Goal: Information Seeking & Learning: Check status

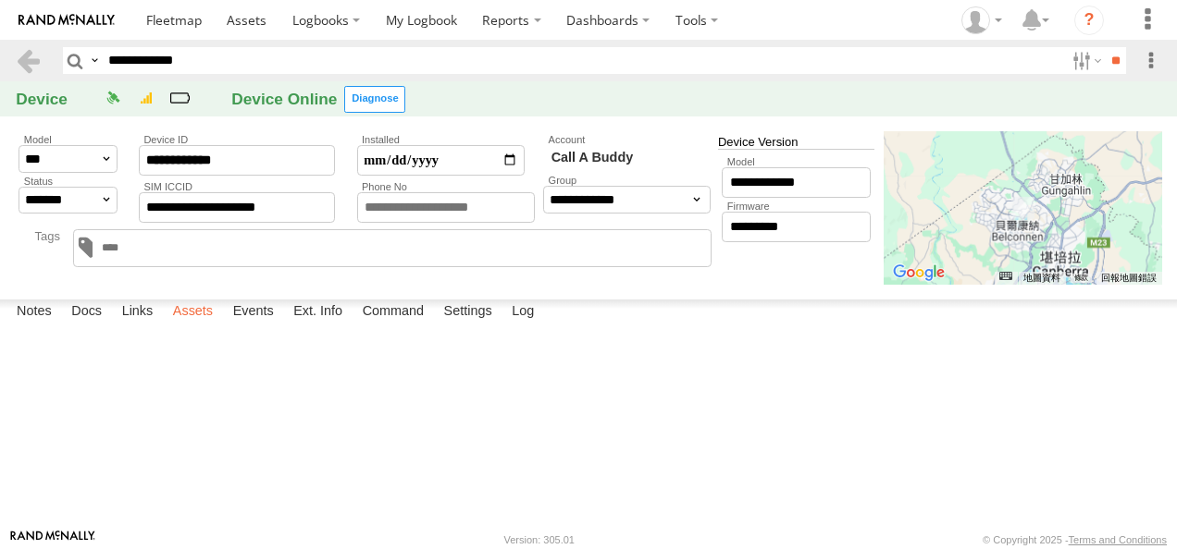
click at [194, 326] on label "Assets" at bounding box center [193, 313] width 58 height 26
click at [0, 0] on link "Tom" at bounding box center [0, 0] width 0 height 0
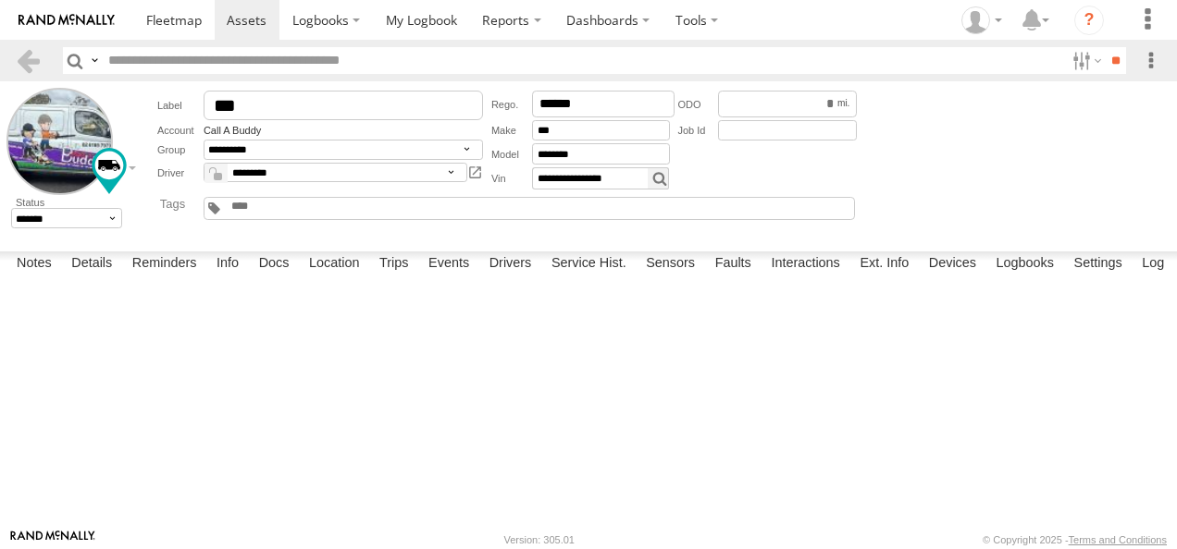
click at [1070, 67] on label at bounding box center [1085, 60] width 40 height 27
click at [1083, 66] on label at bounding box center [1085, 60] width 40 height 27
click at [0, 0] on div "Demo Account - ME All Assets BAH - Bahrain BAH KSA - Saudi Arabia DHA - Dharan …" at bounding box center [0, 0] width 0 height 0
click at [1067, 62] on label at bounding box center [1085, 60] width 40 height 27
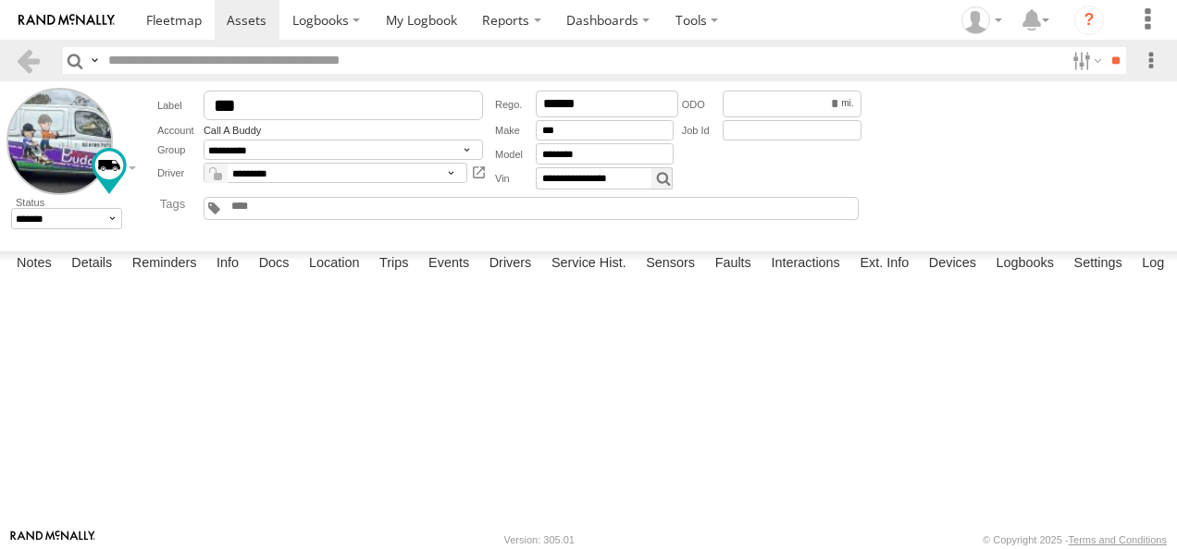
scroll to position [1815, 0]
click at [1073, 63] on label at bounding box center [1085, 60] width 40 height 27
click at [1069, 59] on label at bounding box center [1085, 60] width 40 height 27
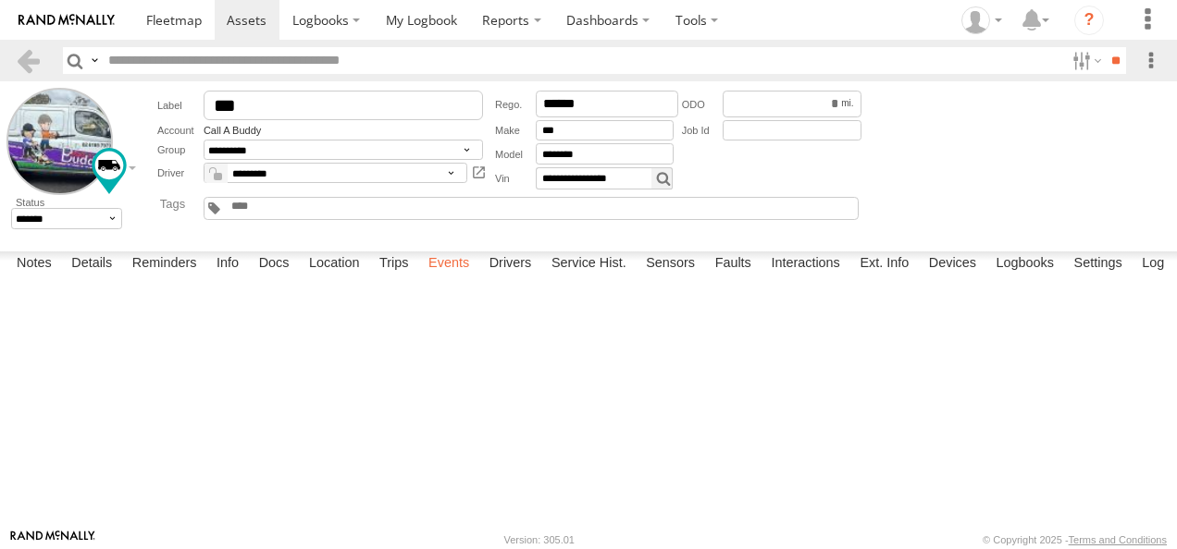
click at [457, 277] on label "Events" at bounding box center [448, 265] width 59 height 26
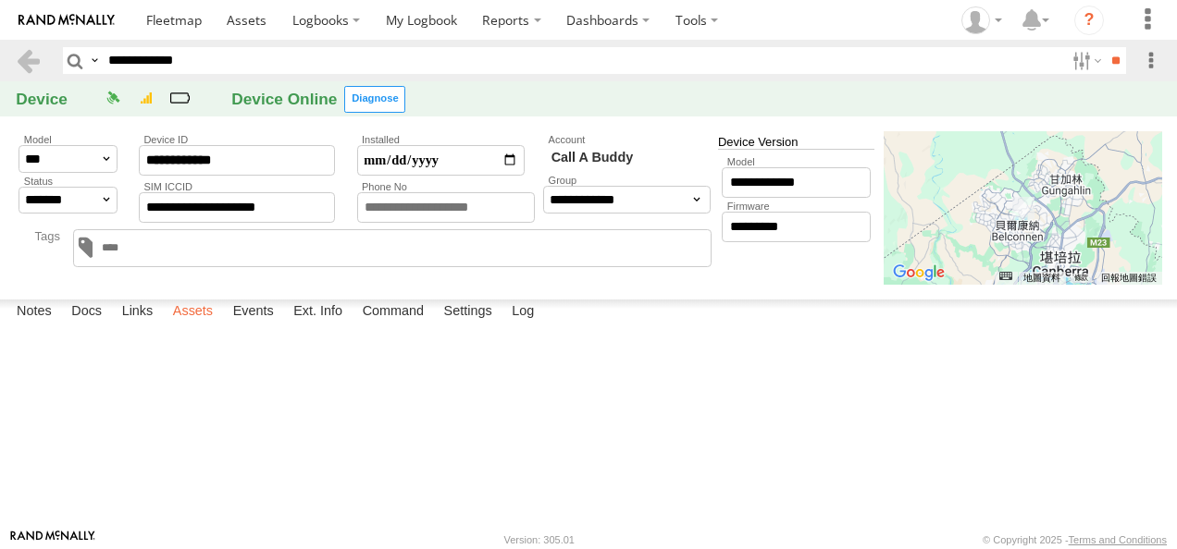
drag, startPoint x: 0, startPoint y: 0, endPoint x: 207, endPoint y: 511, distance: 551.0
click at [207, 326] on label "Assets" at bounding box center [193, 313] width 58 height 26
click at [0, 0] on link at bounding box center [0, 0] width 0 height 0
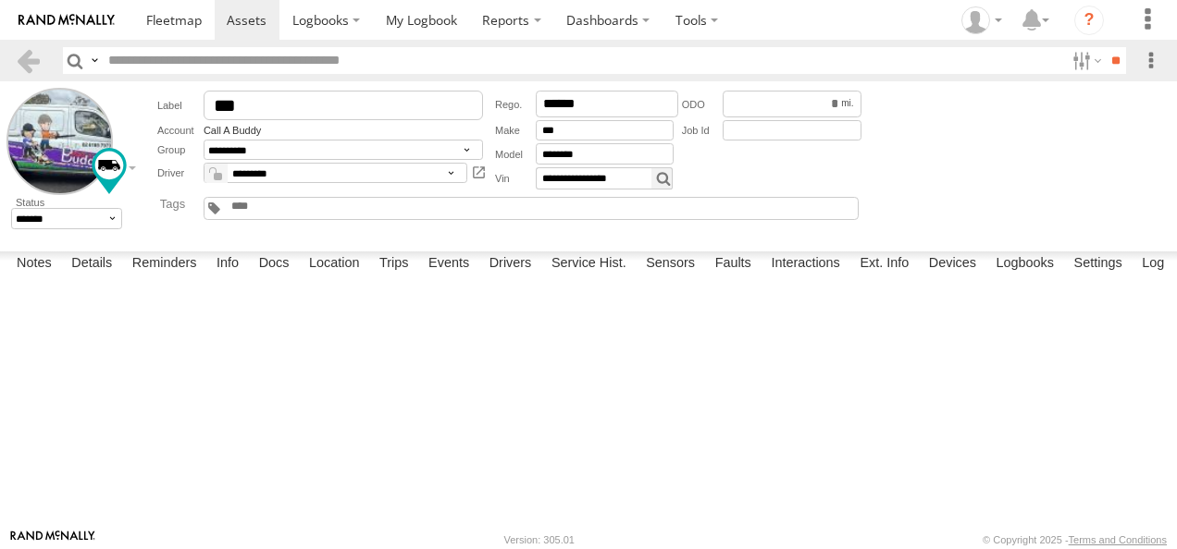
click at [686, 277] on label "Sensors" at bounding box center [670, 265] width 68 height 26
click at [0, 0] on link at bounding box center [0, 0] width 0 height 0
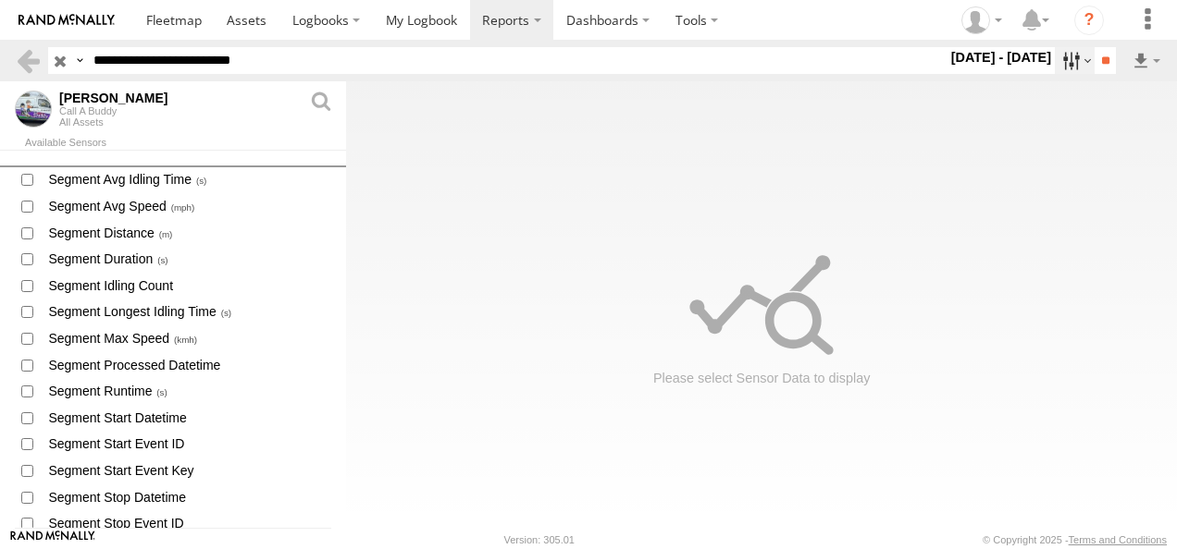
click at [1066, 55] on label at bounding box center [1074, 60] width 40 height 27
drag, startPoint x: 1086, startPoint y: 152, endPoint x: 1034, endPoint y: 168, distance: 54.4
click at [0, 0] on div "S M T W T F S" at bounding box center [0, 0] width 0 height 0
click at [0, 0] on label at bounding box center [0, 0] width 0 height 0
click at [0, 0] on div "S M T W T F S" at bounding box center [0, 0] width 0 height 0
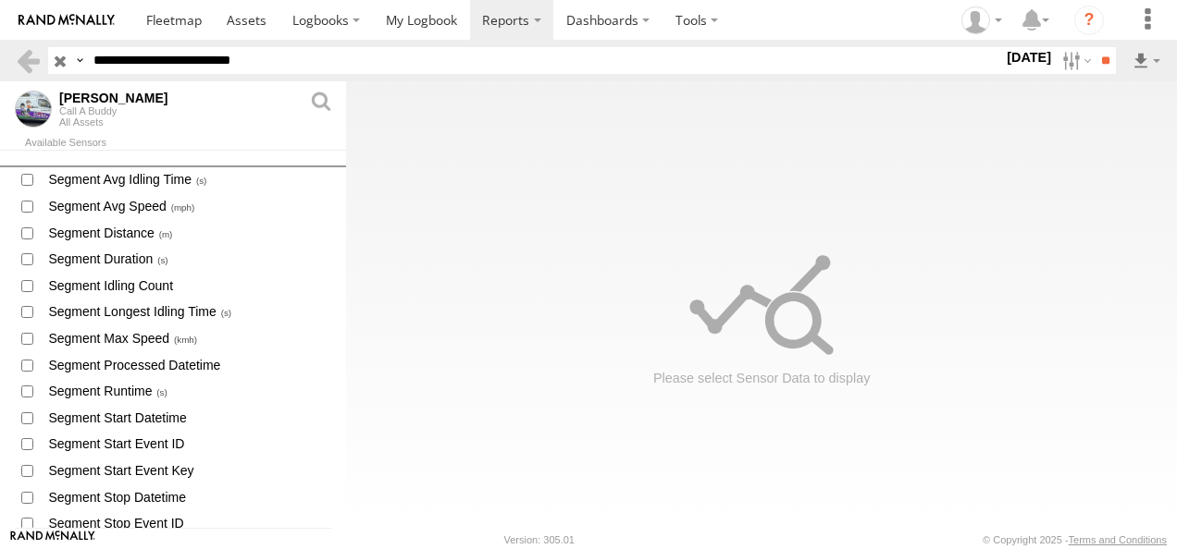
click at [0, 0] on label at bounding box center [0, 0] width 0 height 0
click at [1062, 55] on label at bounding box center [1074, 60] width 40 height 27
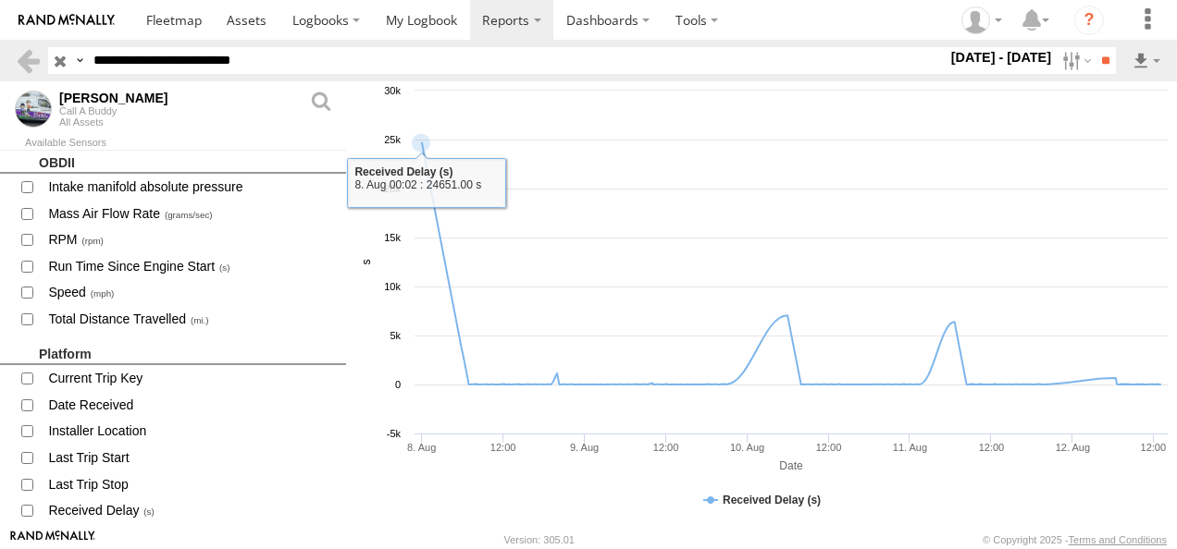
scroll to position [1634, 0]
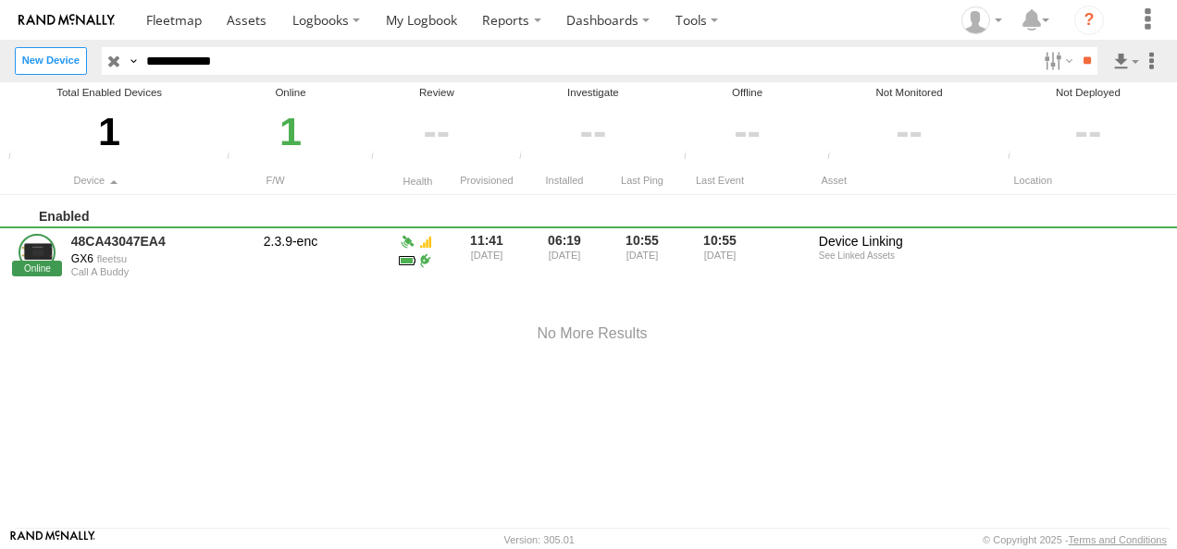
drag, startPoint x: 272, startPoint y: 64, endPoint x: -4, endPoint y: 63, distance: 275.6
click at [0, 63] on html at bounding box center [588, 274] width 1177 height 549
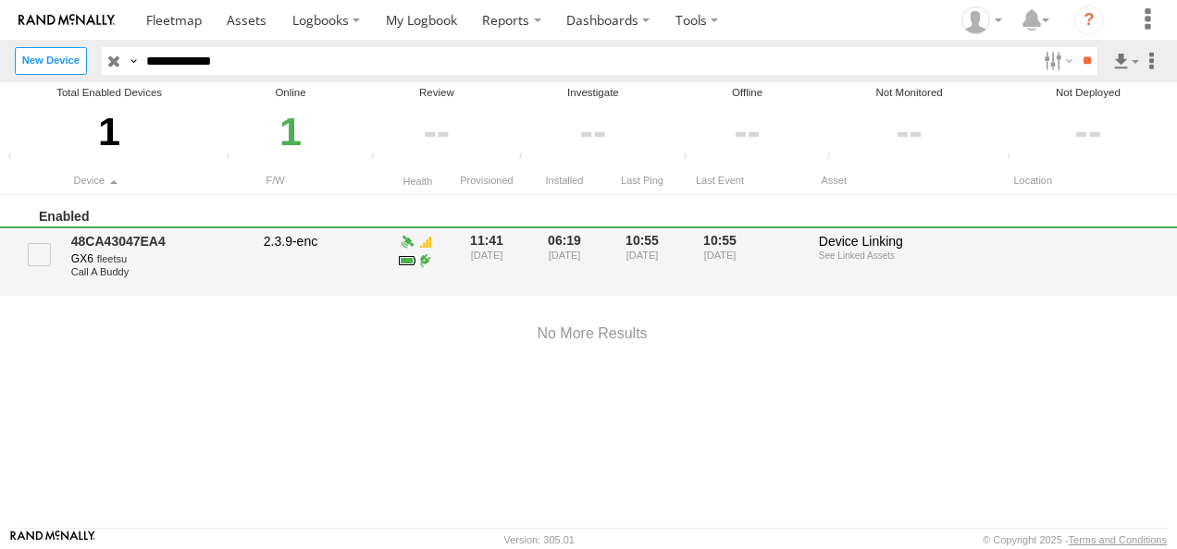
paste input "text"
type input "**********"
click at [92, 240] on link "48CA43047EA4" at bounding box center [160, 241] width 179 height 17
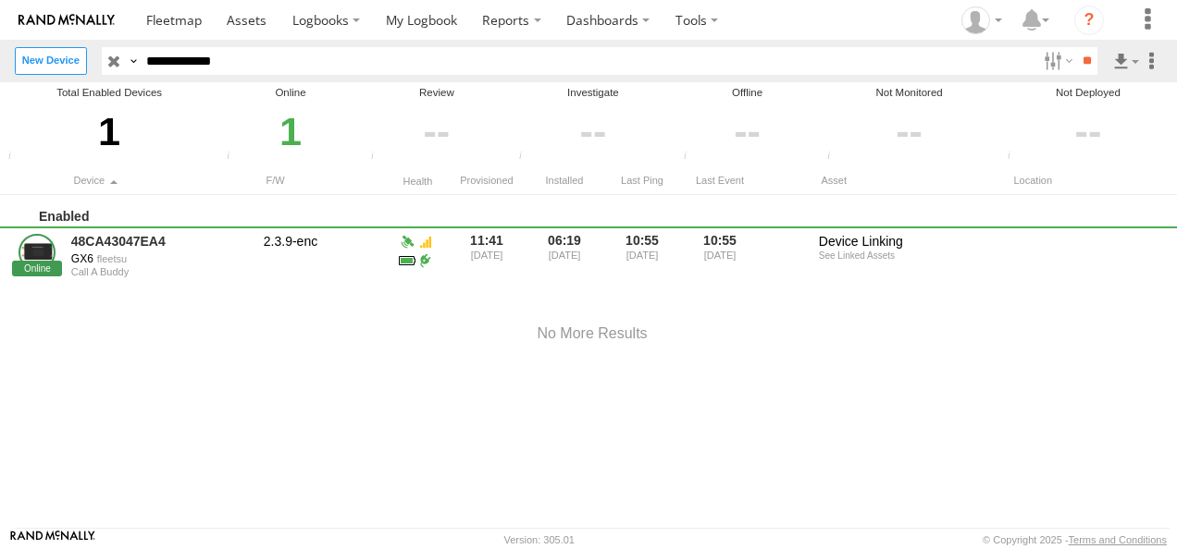
drag, startPoint x: 253, startPoint y: 60, endPoint x: 141, endPoint y: 59, distance: 111.9
click at [141, 59] on div "**********" at bounding box center [589, 60] width 974 height 27
type input "**********"
click at [1076, 68] on input "**" at bounding box center [1086, 60] width 21 height 27
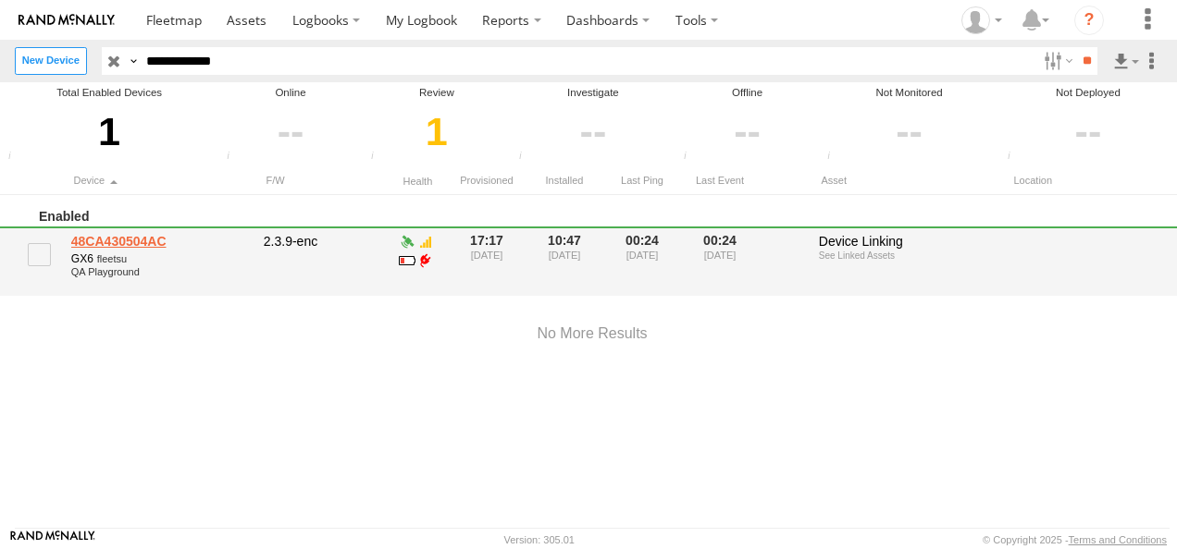
click at [116, 248] on link "48CA430504AC" at bounding box center [160, 241] width 179 height 17
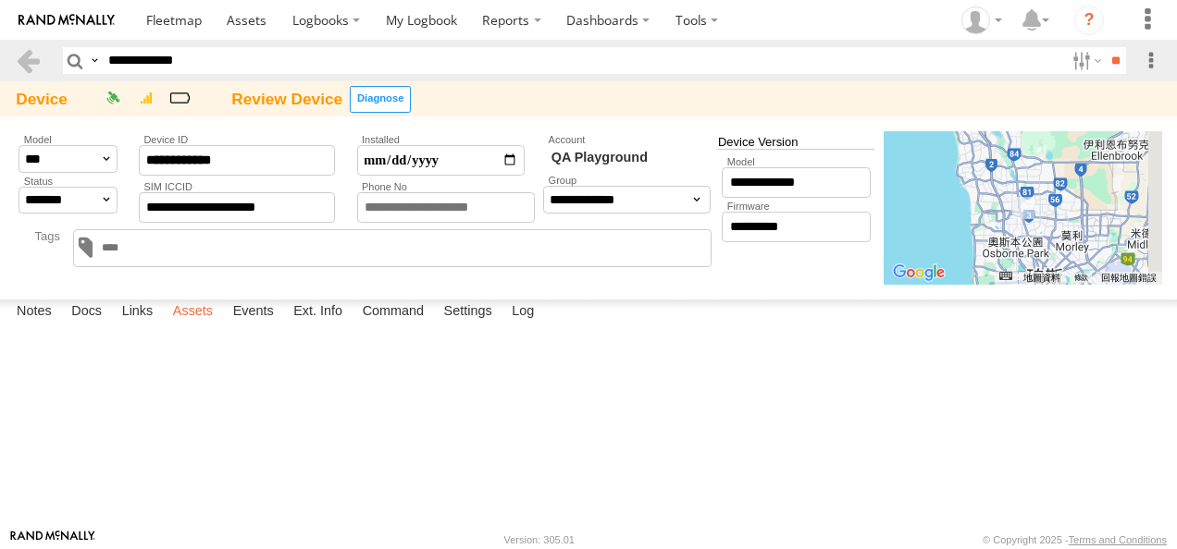
click at [201, 326] on label "Assets" at bounding box center [193, 313] width 58 height 26
click at [0, 0] on link "BG95 - New Antenna" at bounding box center [0, 0] width 0 height 0
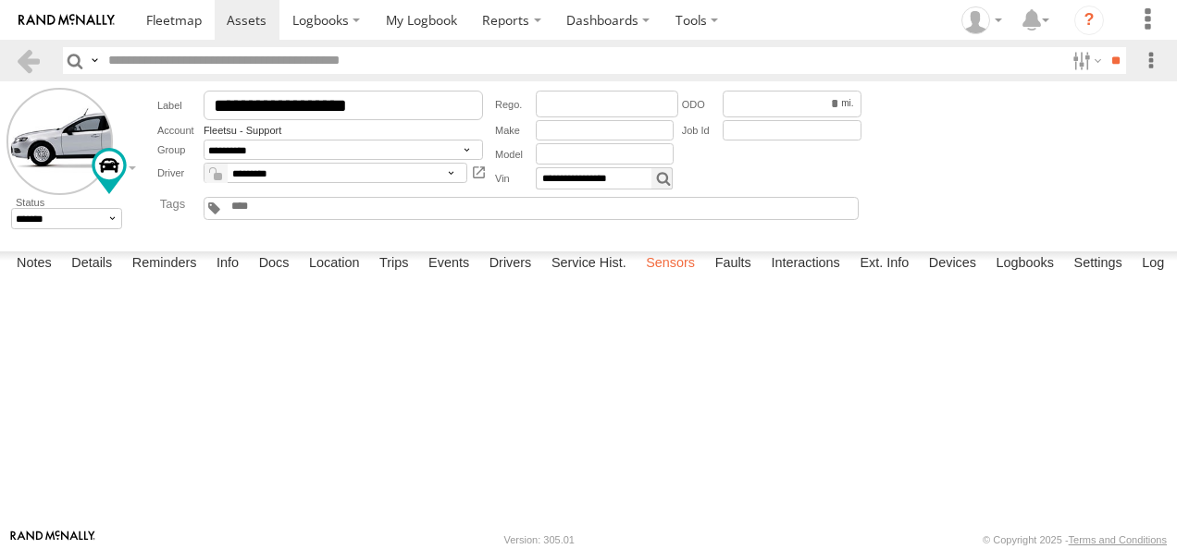
click at [665, 277] on label "Sensors" at bounding box center [670, 265] width 68 height 26
click at [0, 0] on link at bounding box center [0, 0] width 0 height 0
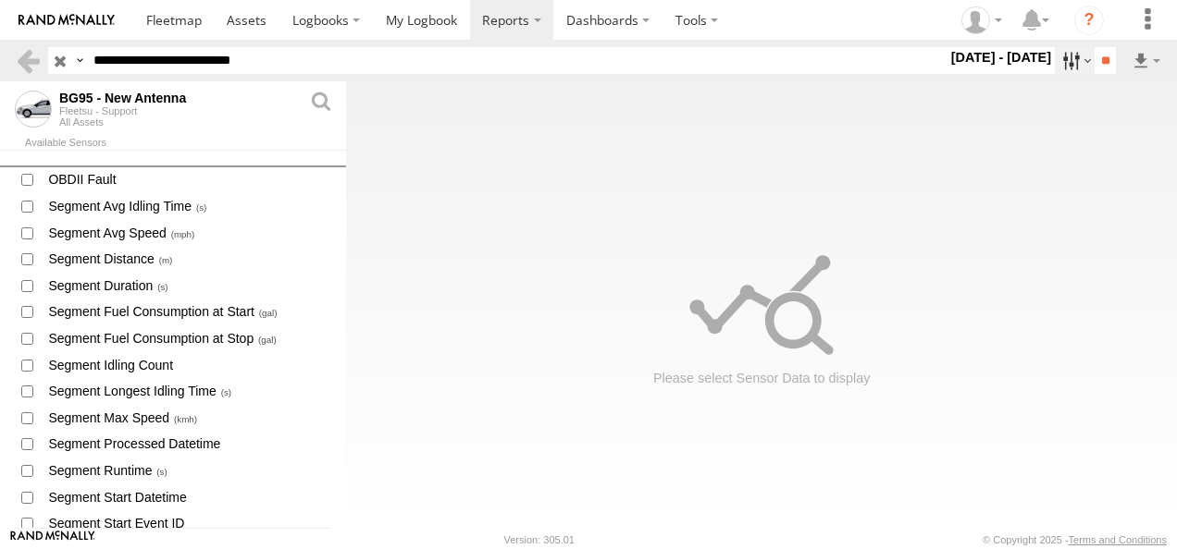
click at [1067, 60] on label at bounding box center [1074, 60] width 40 height 27
click at [0, 0] on label at bounding box center [0, 0] width 0 height 0
click at [1060, 65] on label at bounding box center [1074, 60] width 40 height 27
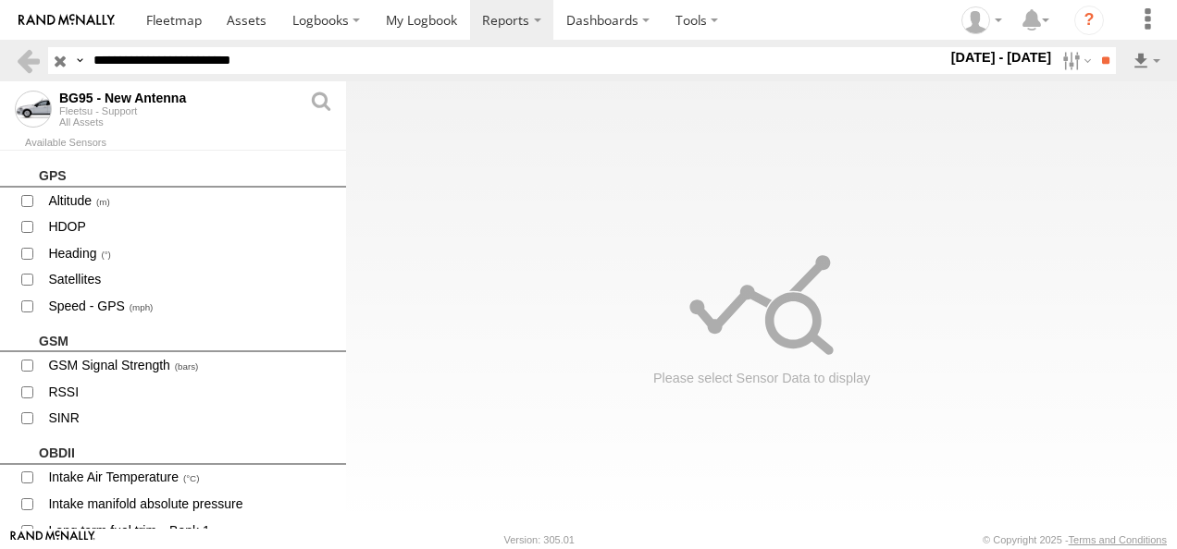
scroll to position [1714, 0]
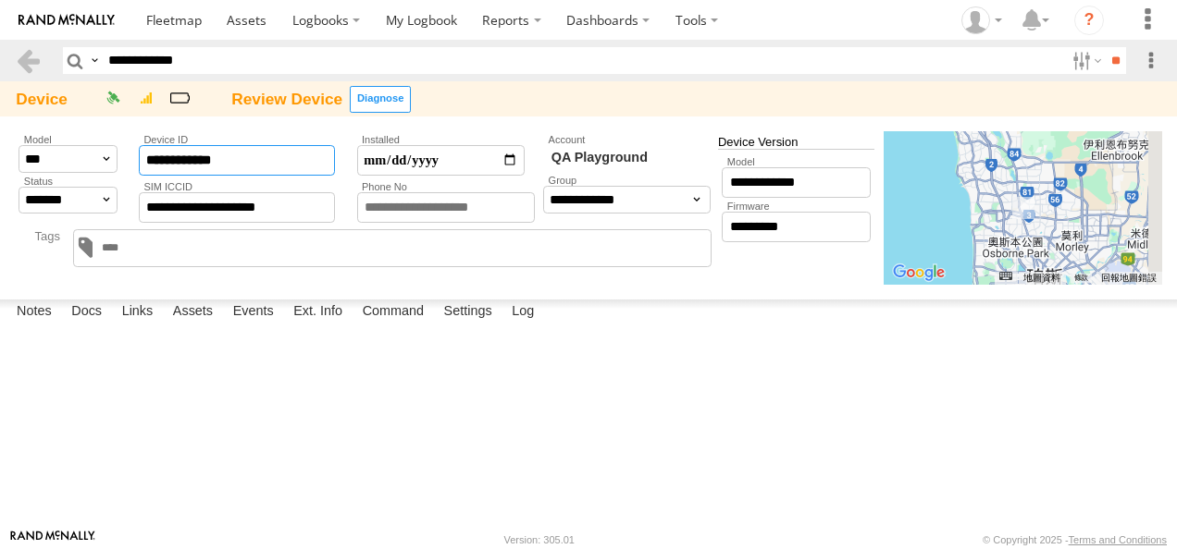
drag, startPoint x: 248, startPoint y: 152, endPoint x: -2, endPoint y: 155, distance: 249.8
click at [0, 155] on html at bounding box center [588, 274] width 1177 height 549
drag, startPoint x: 223, startPoint y: 53, endPoint x: -4, endPoint y: 52, distance: 226.6
click at [0, 52] on html at bounding box center [588, 274] width 1177 height 549
paste input "text"
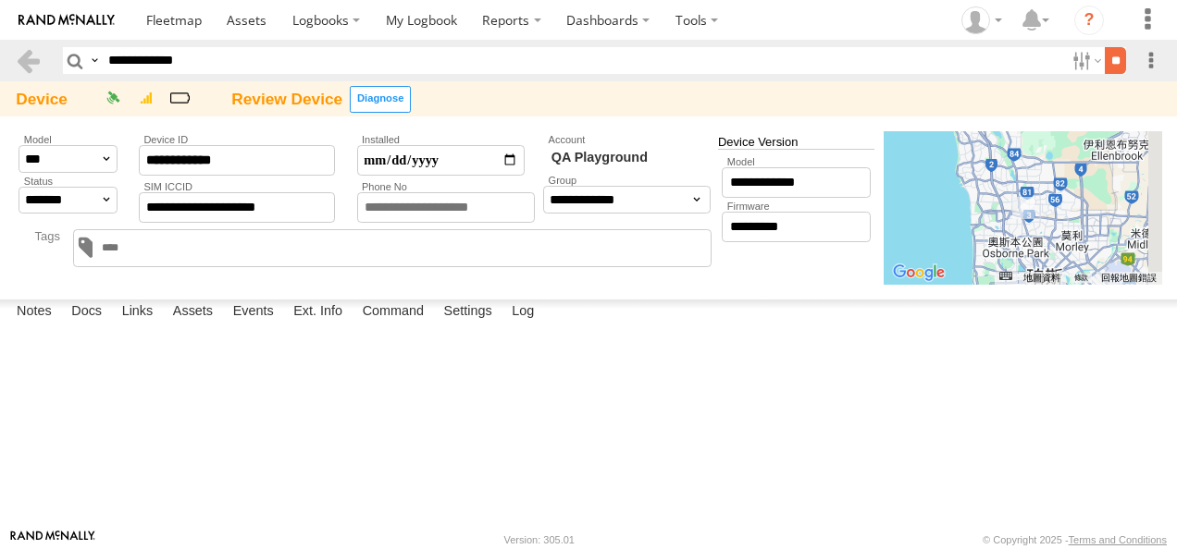
type input "**********"
click at [1107, 65] on input "**" at bounding box center [1114, 60] width 21 height 27
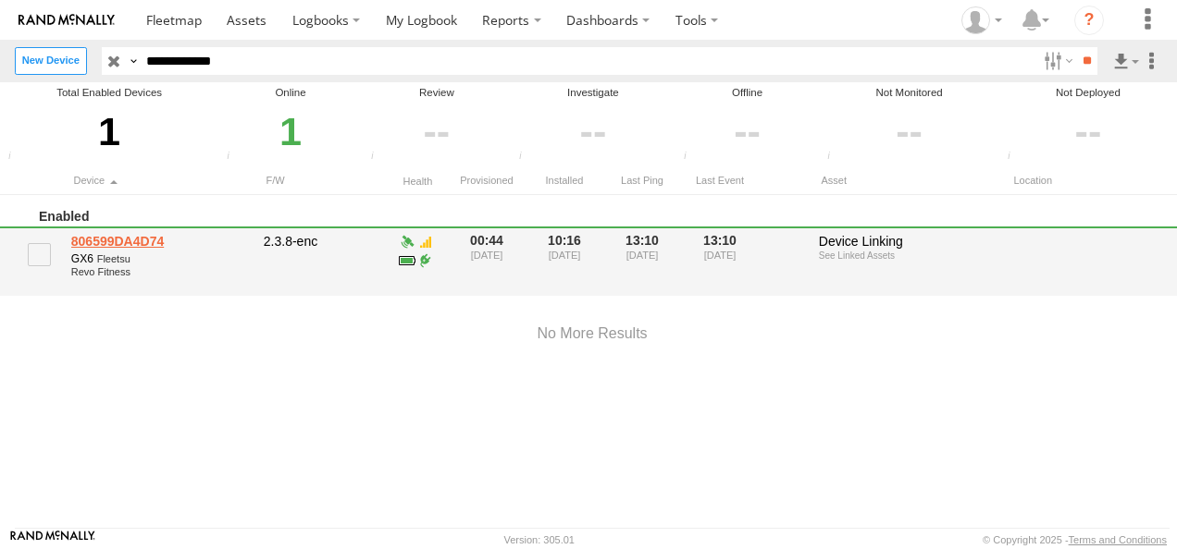
click at [117, 237] on link "806599DA4D74" at bounding box center [160, 241] width 179 height 17
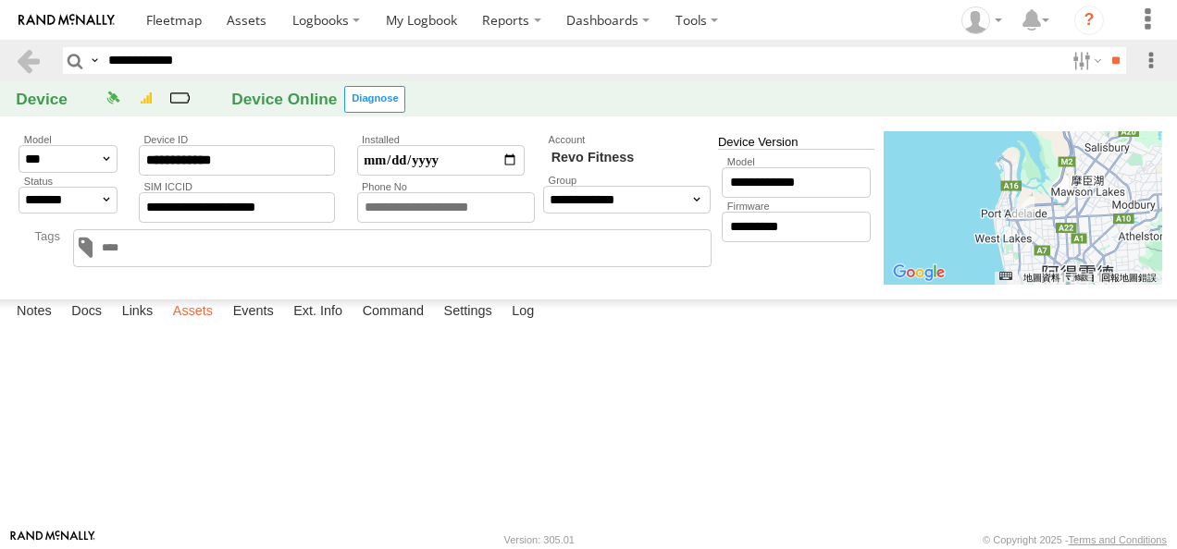
click at [195, 326] on label "Assets" at bounding box center [193, 313] width 58 height 26
click at [0, 0] on link "Cam tech van S943DGC" at bounding box center [0, 0] width 0 height 0
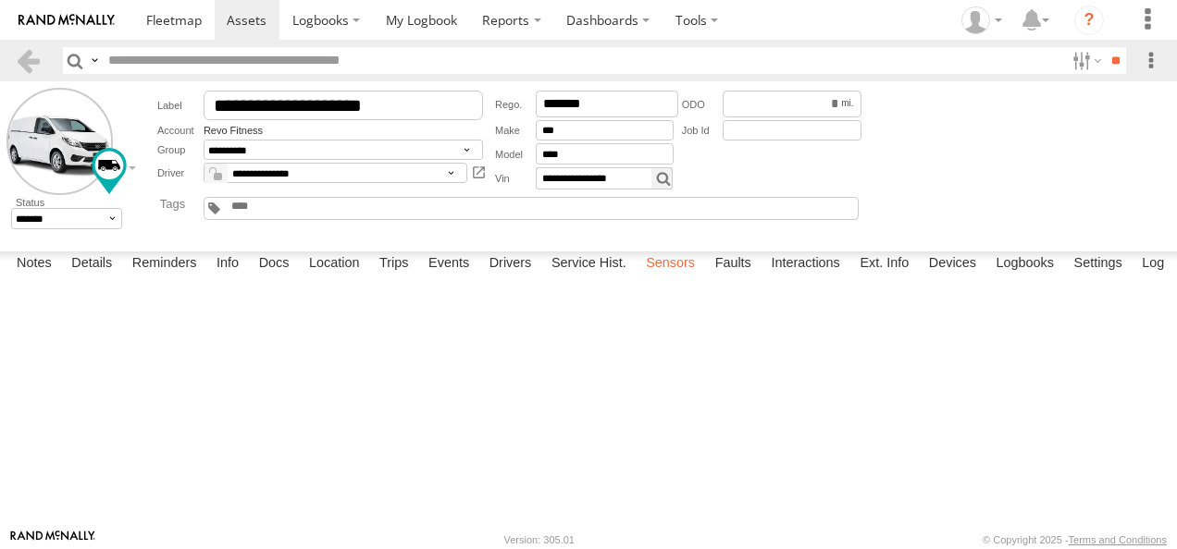
click at [673, 277] on label "Sensors" at bounding box center [670, 265] width 68 height 26
click at [0, 0] on link at bounding box center [0, 0] width 0 height 0
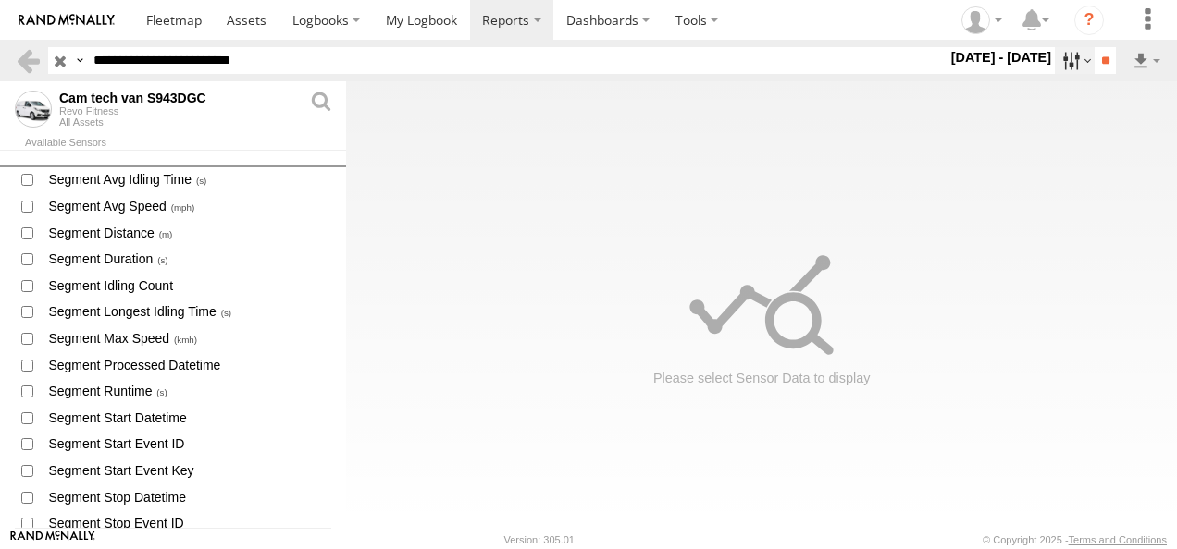
click at [1058, 68] on label at bounding box center [1074, 60] width 40 height 27
click at [0, 0] on label at bounding box center [0, 0] width 0 height 0
click at [1062, 63] on label at bounding box center [1074, 60] width 40 height 27
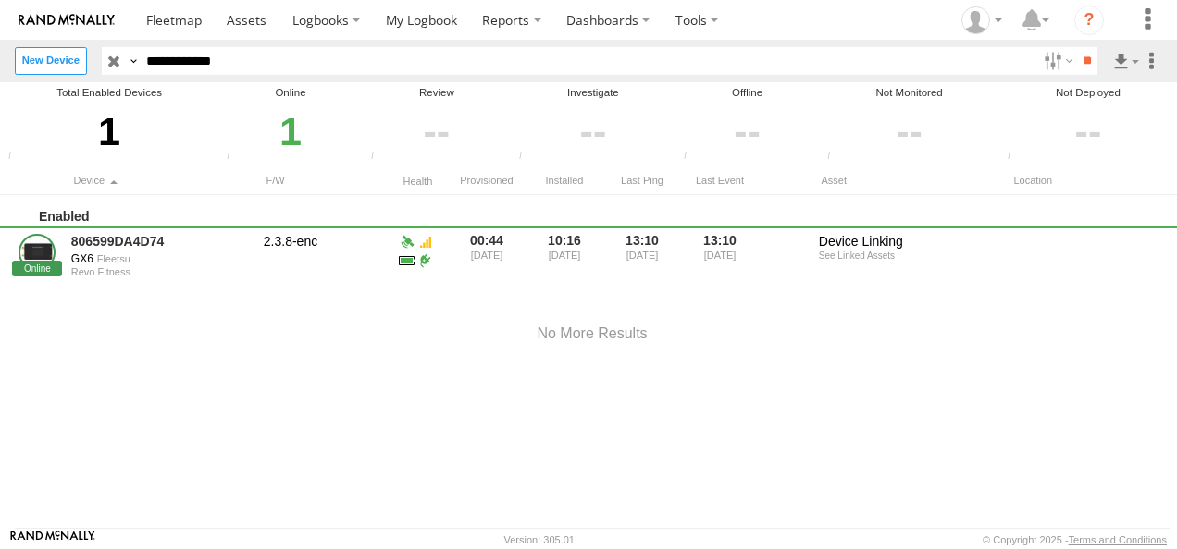
drag, startPoint x: 0, startPoint y: 0, endPoint x: 385, endPoint y: 59, distance: 389.3
click at [385, 59] on input "**********" at bounding box center [588, 60] width 896 height 27
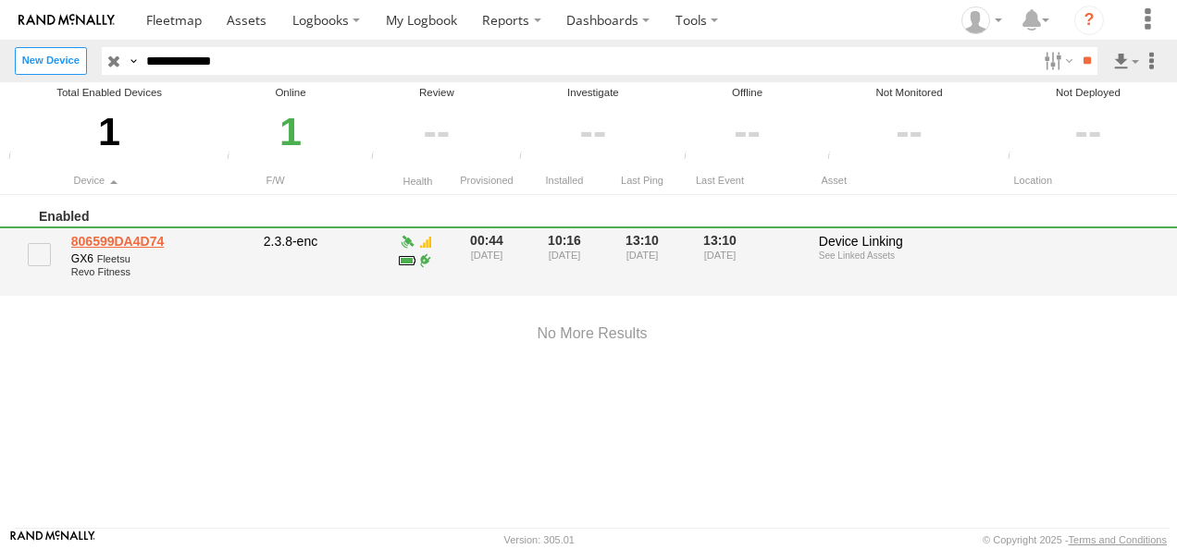
click at [78, 240] on link "806599DA4D74" at bounding box center [160, 241] width 179 height 17
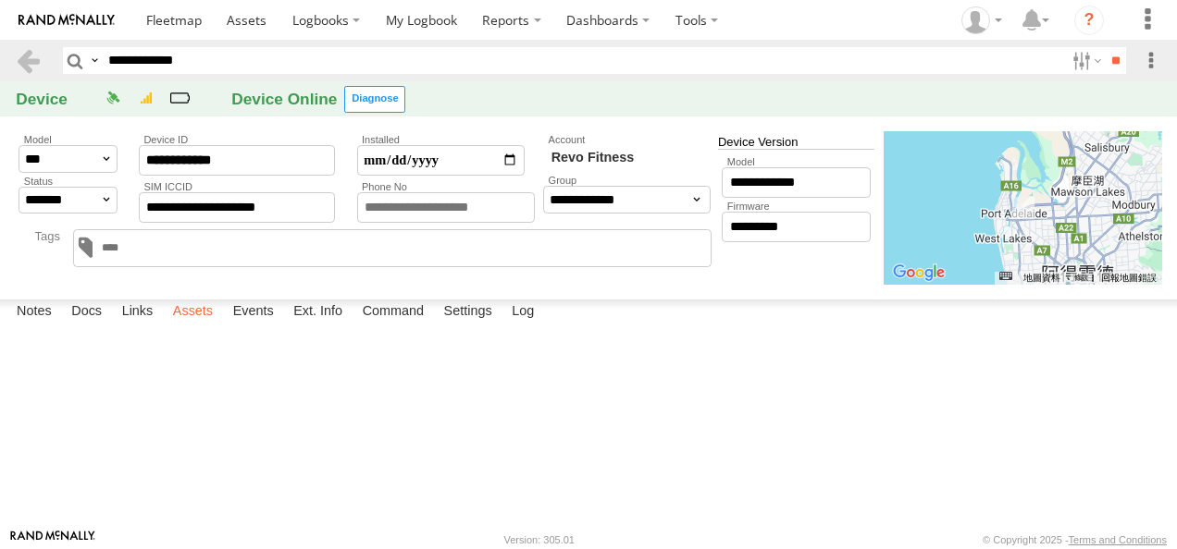
click at [215, 326] on label "Assets" at bounding box center [193, 313] width 58 height 26
drag, startPoint x: 233, startPoint y: 60, endPoint x: -4, endPoint y: 41, distance: 237.6
click at [0, 41] on html at bounding box center [588, 274] width 1177 height 549
paste input "text"
type input "**********"
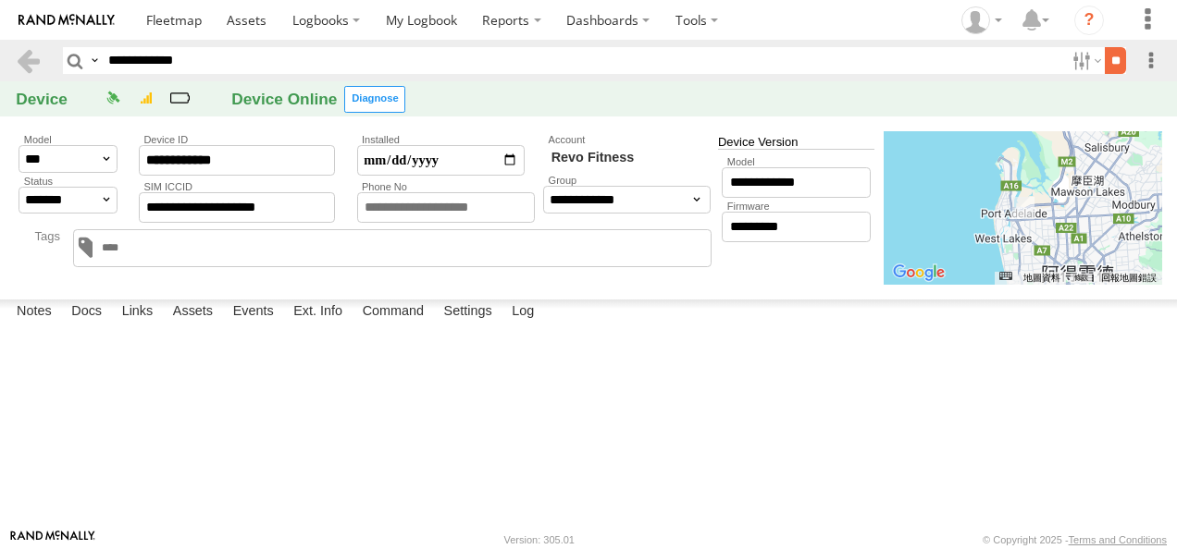
click at [1104, 61] on input "**" at bounding box center [1114, 60] width 21 height 27
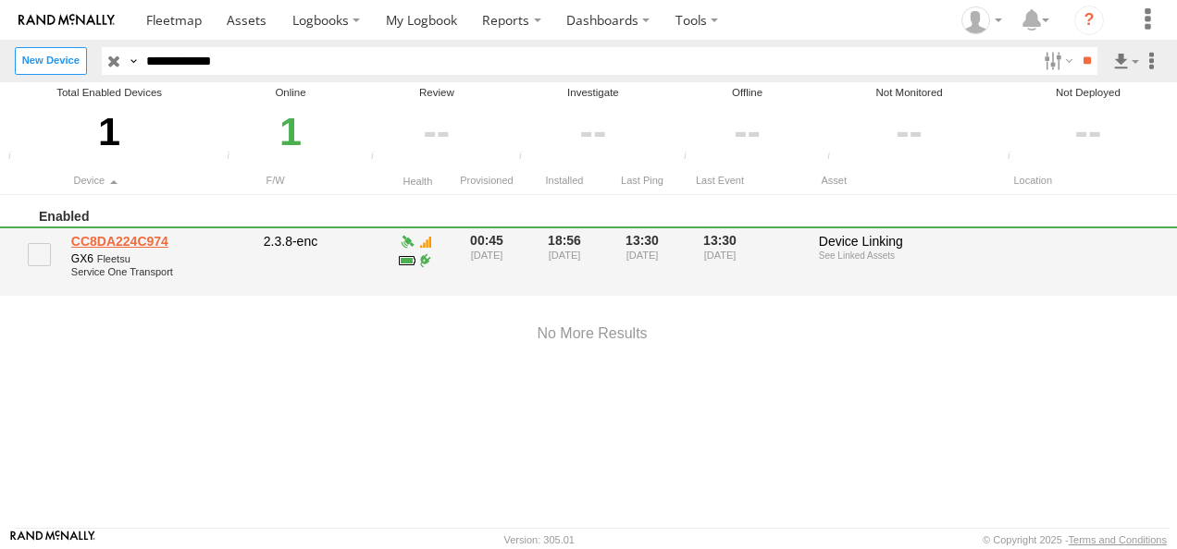
click at [105, 239] on link "CC8DA224C974" at bounding box center [160, 241] width 179 height 17
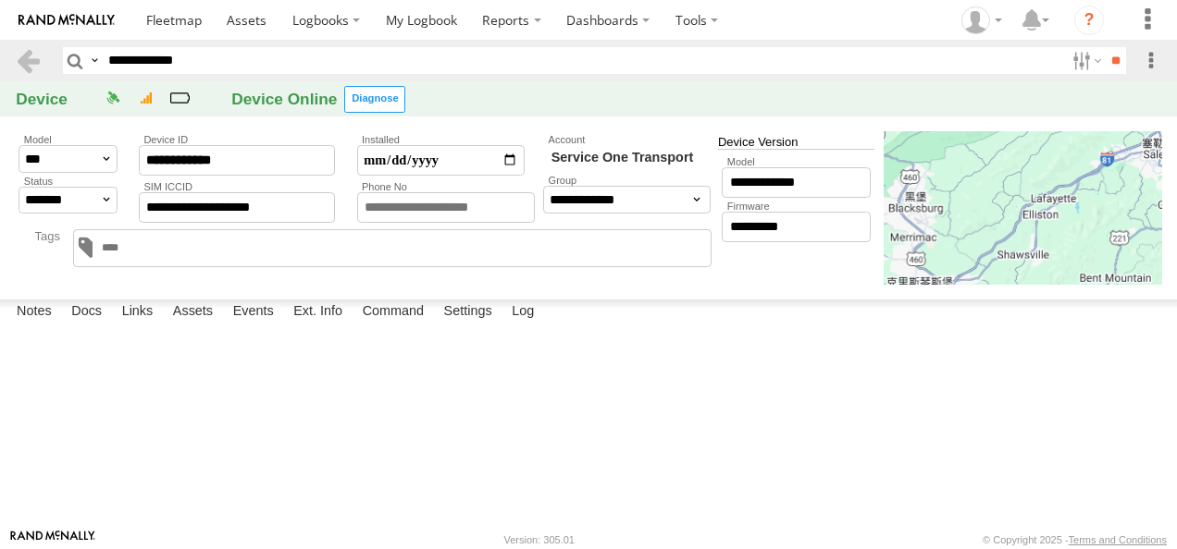
click at [194, 326] on label "Assets" at bounding box center [193, 313] width 58 height 26
click at [0, 0] on link "01" at bounding box center [0, 0] width 0 height 0
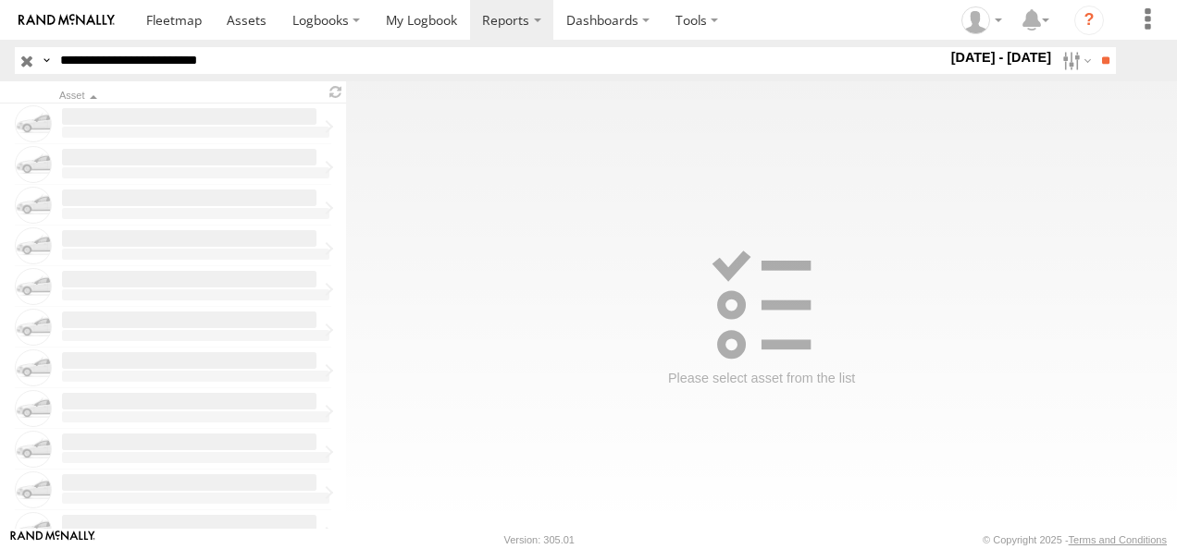
click at [1059, 57] on label at bounding box center [1074, 60] width 40 height 27
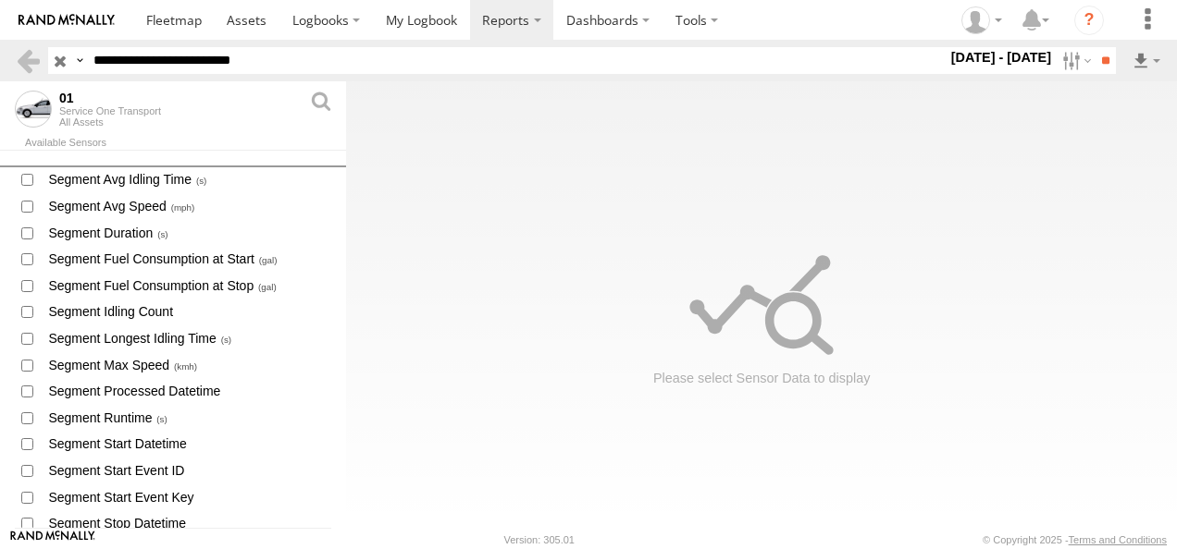
click at [0, 0] on label at bounding box center [0, 0] width 0 height 0
click at [1100, 63] on input "**" at bounding box center [1104, 60] width 21 height 27
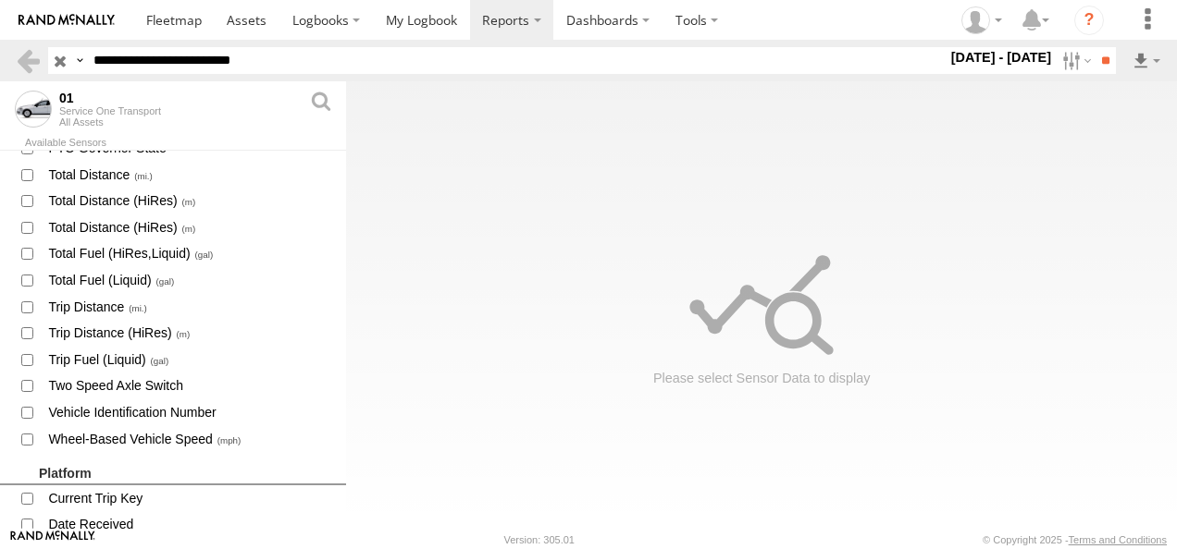
scroll to position [2745, 0]
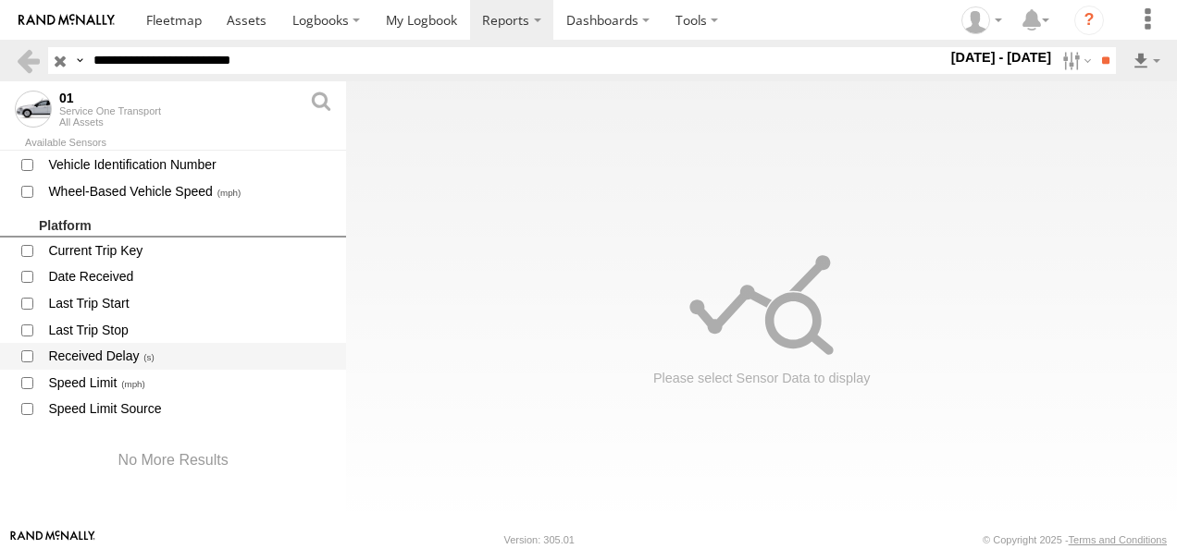
click at [20, 351] on span at bounding box center [27, 356] width 24 height 23
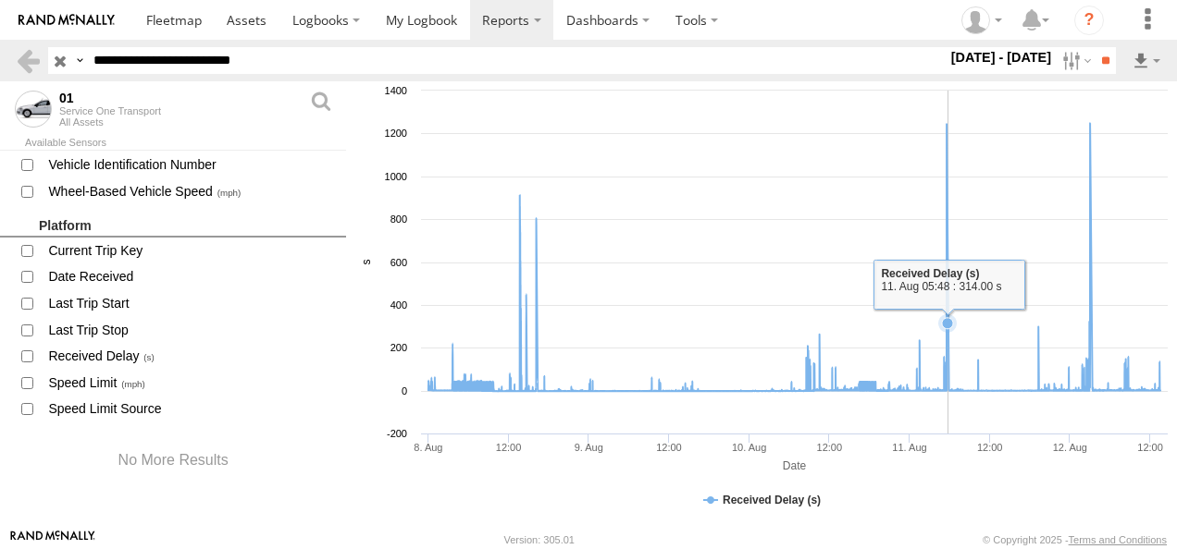
click at [948, 126] on icon at bounding box center [794, 257] width 750 height 268
